Goal: Navigation & Orientation: Find specific page/section

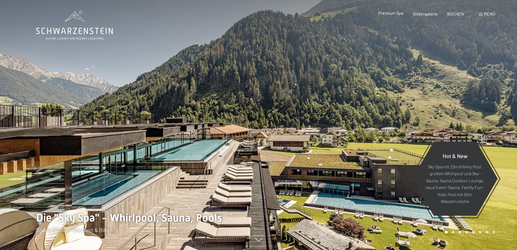
click at [387, 13] on span "Premium Spa" at bounding box center [391, 12] width 25 height 5
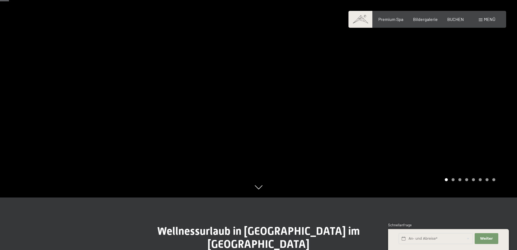
scroll to position [109, 0]
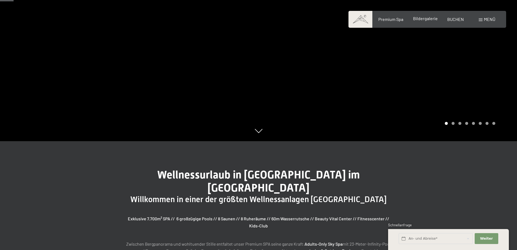
click at [425, 17] on span "Bildergalerie" at bounding box center [425, 18] width 25 height 5
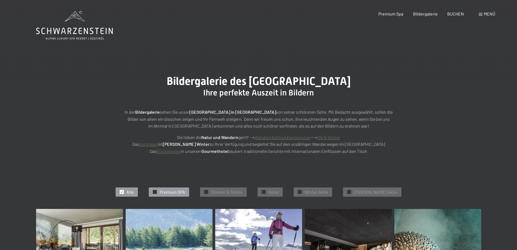
click at [177, 192] on span "Premium SPA" at bounding box center [173, 192] width 26 height 6
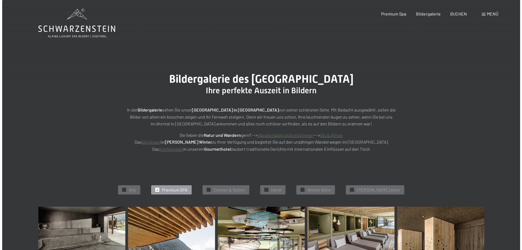
scroll to position [1, 0]
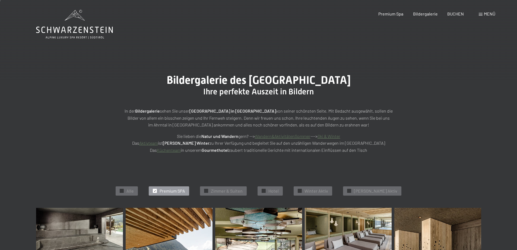
click at [482, 15] on span at bounding box center [481, 14] width 4 height 3
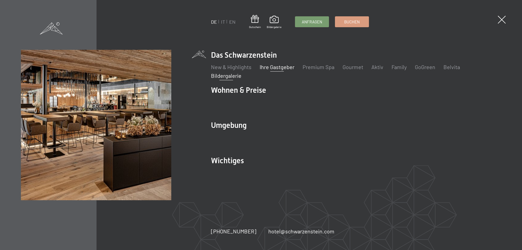
click at [275, 67] on link "Ihre Gastgeber" at bounding box center [276, 67] width 35 height 7
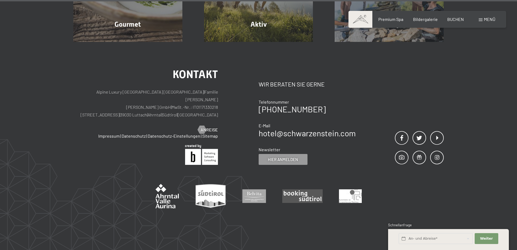
scroll to position [1933, 0]
